Goal: Information Seeking & Learning: Learn about a topic

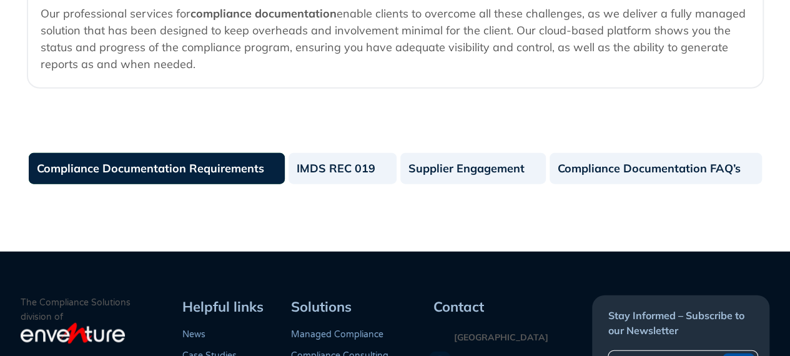
scroll to position [1435, 0]
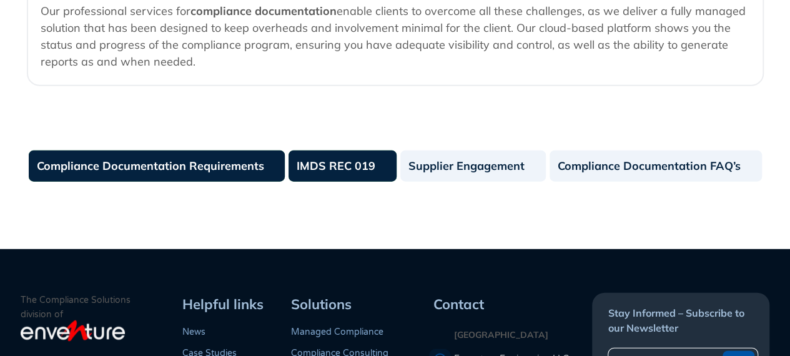
click at [343, 180] on link "IMDS REC 019" at bounding box center [342, 165] width 108 height 31
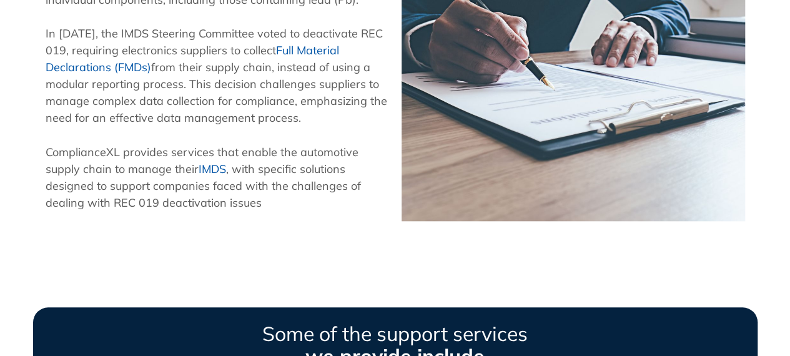
scroll to position [483, 0]
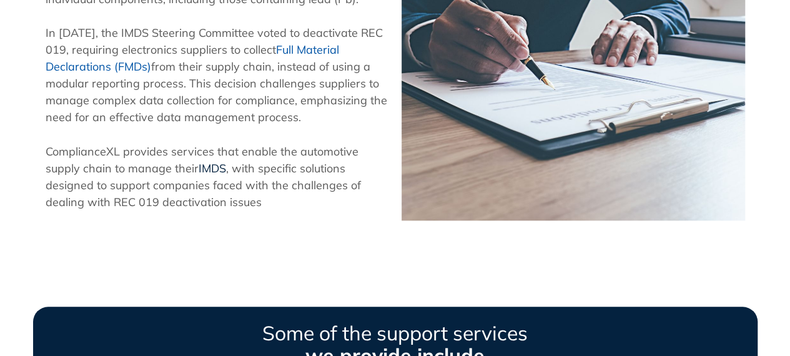
click at [216, 168] on link "IMDS" at bounding box center [212, 168] width 27 height 14
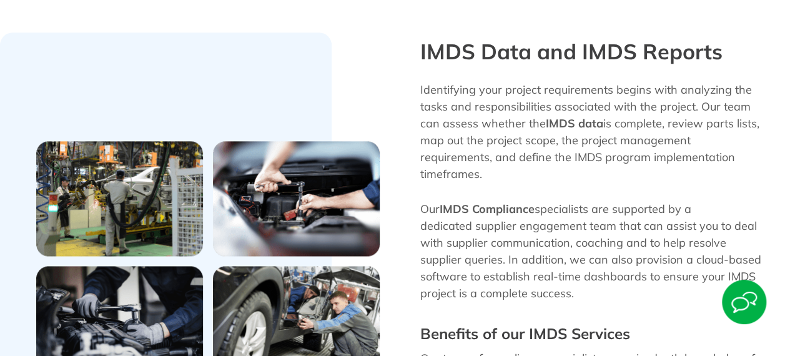
scroll to position [742, 0]
